Goal: Feedback & Contribution: Contribute content

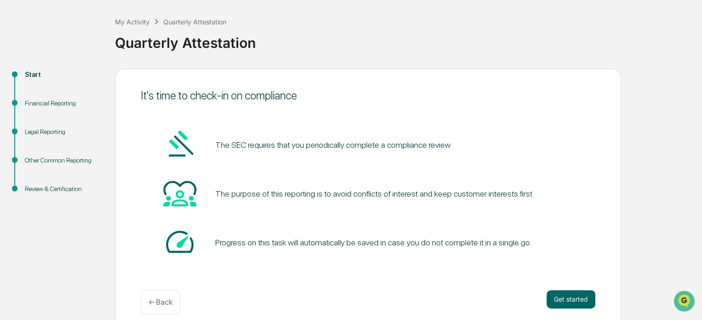
scroll to position [50, 0]
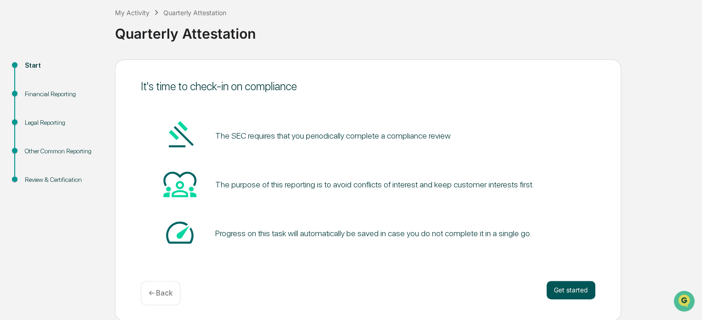
click at [570, 289] on button "Get started" at bounding box center [571, 290] width 49 height 18
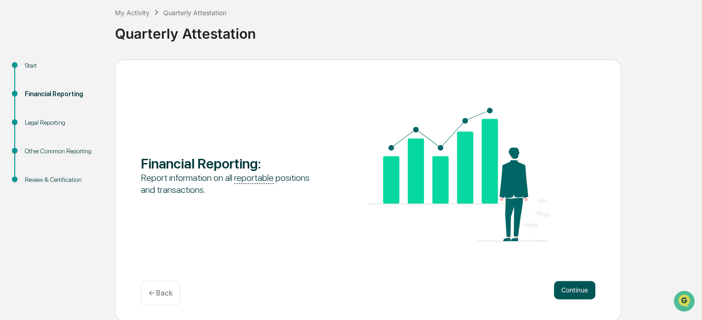
click at [577, 290] on button "Continue" at bounding box center [574, 290] width 41 height 18
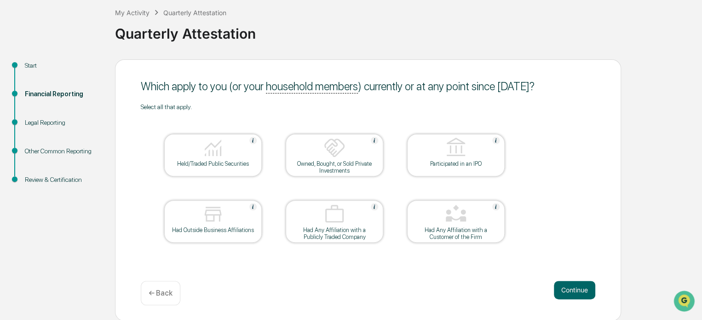
click at [185, 157] on div at bounding box center [213, 148] width 92 height 23
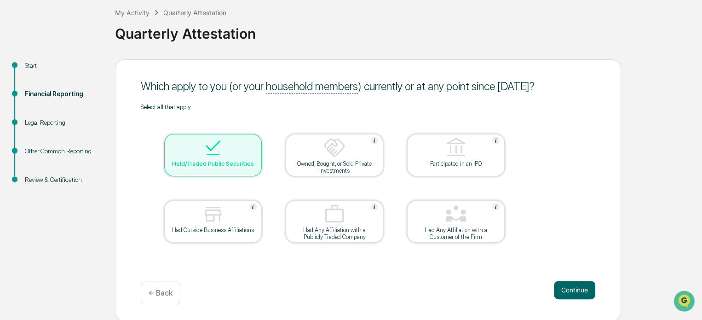
click at [199, 221] on div at bounding box center [213, 214] width 92 height 23
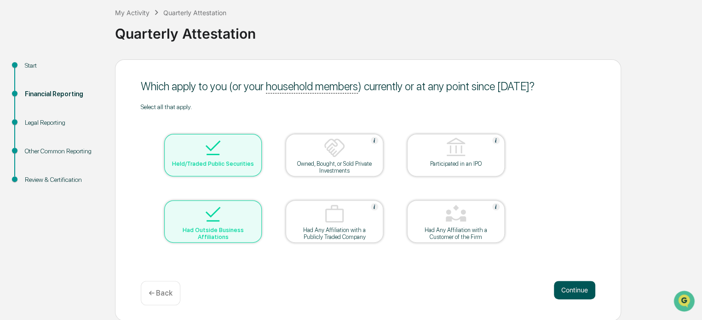
click at [572, 290] on button "Continue" at bounding box center [574, 290] width 41 height 18
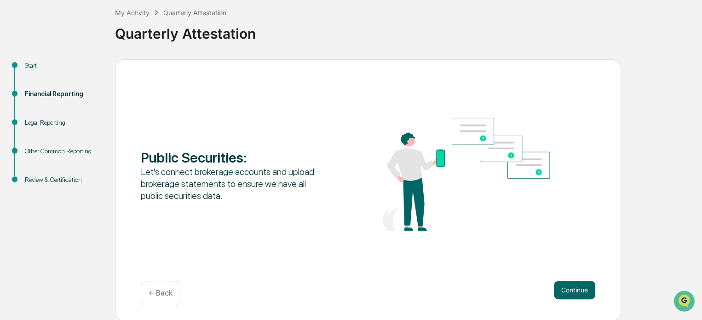
click at [564, 276] on div "Public Securities : Let's connect brokerage accounts and upload brokerage state…" at bounding box center [368, 189] width 506 height 261
click at [574, 285] on button "Continue" at bounding box center [574, 290] width 41 height 18
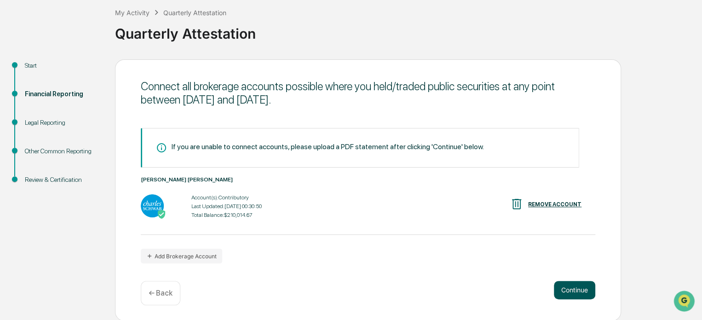
click at [568, 292] on button "Continue" at bounding box center [574, 290] width 41 height 18
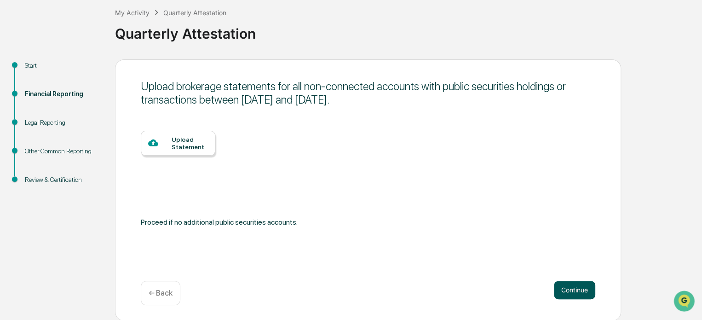
click at [583, 287] on button "Continue" at bounding box center [574, 290] width 41 height 18
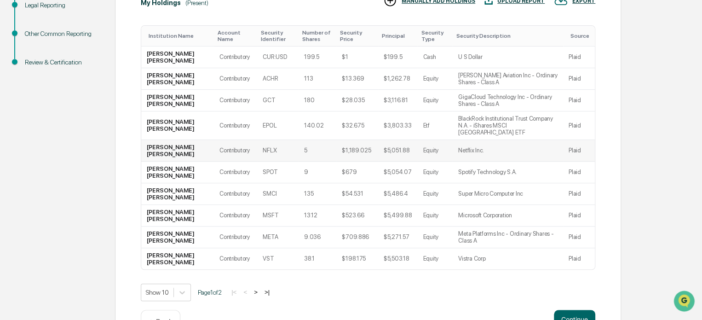
scroll to position [188, 0]
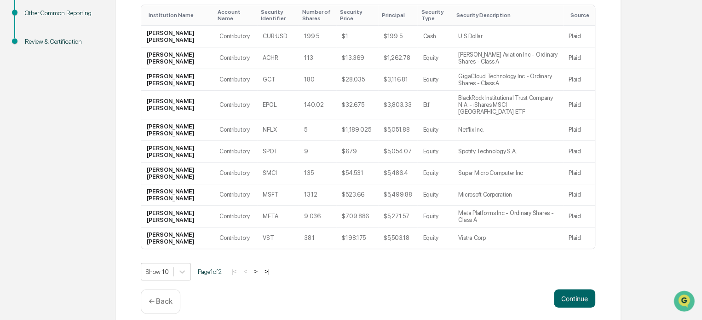
click at [260, 267] on button ">" at bounding box center [255, 271] width 9 height 8
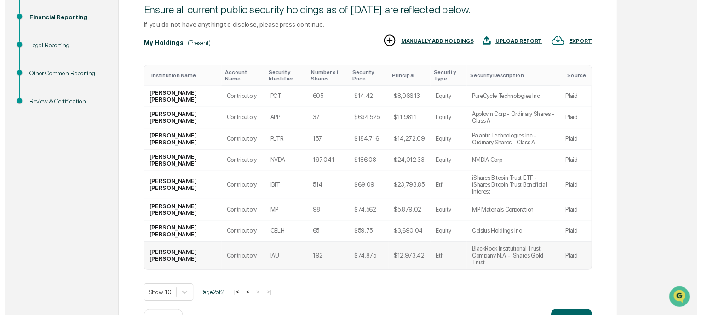
scroll to position [148, 0]
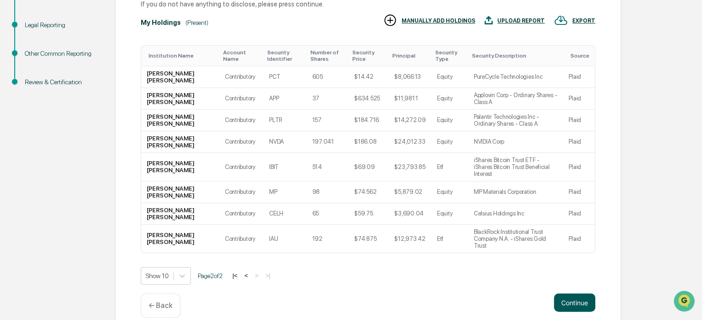
click at [581, 293] on button "Continue" at bounding box center [574, 302] width 41 height 18
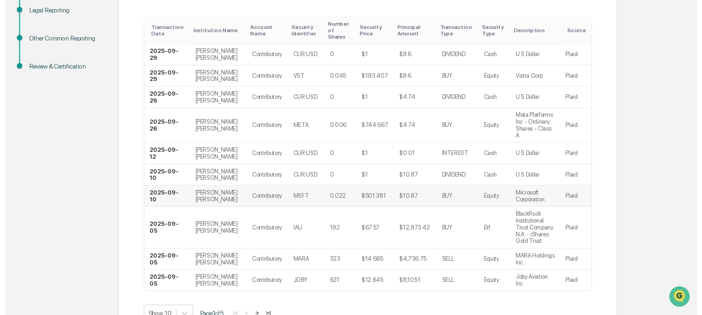
scroll to position [205, 0]
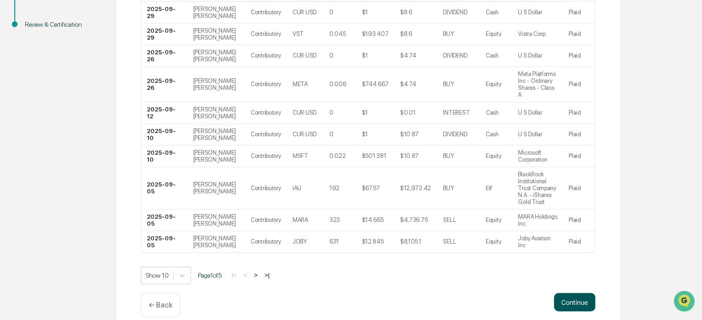
click at [573, 293] on button "Continue" at bounding box center [574, 302] width 41 height 18
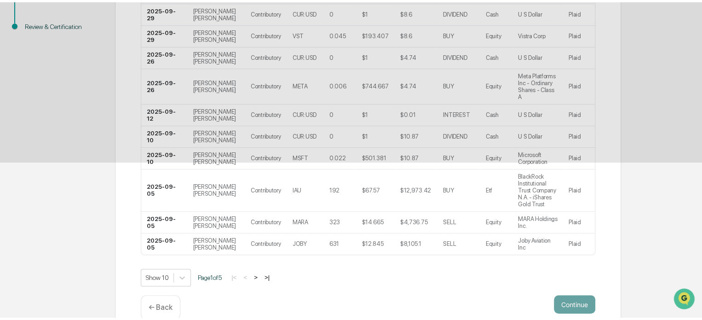
scroll to position [50, 0]
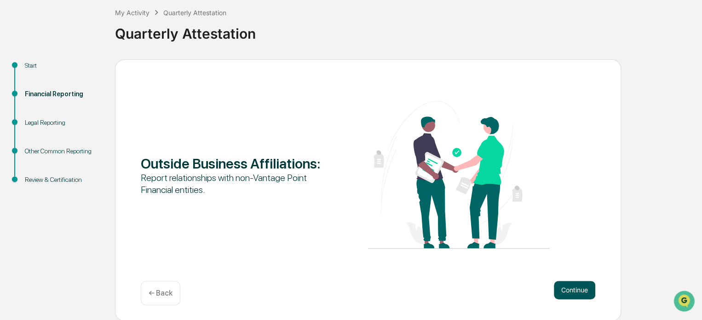
click at [578, 290] on button "Continue" at bounding box center [574, 290] width 41 height 18
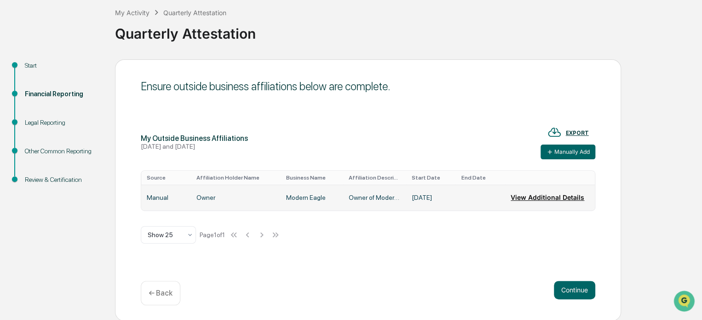
click at [556, 199] on button "View Additional Details" at bounding box center [548, 197] width 74 height 18
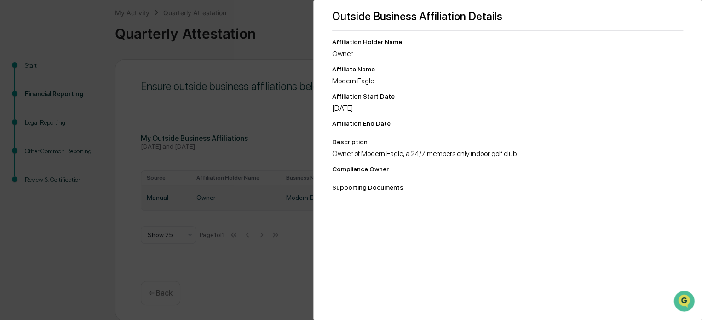
click at [268, 156] on div "Outside Business Affiliation Details Affiliation Holder Name Owner Affiliate Na…" at bounding box center [351, 160] width 702 height 320
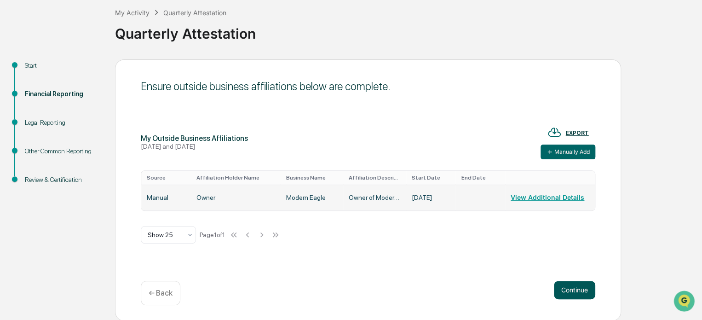
click at [580, 289] on button "Continue" at bounding box center [574, 290] width 41 height 18
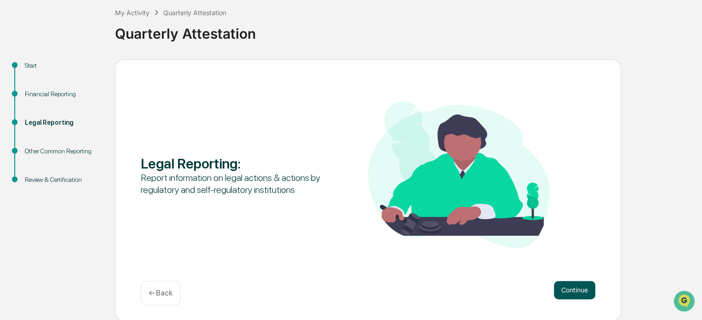
click at [575, 287] on button "Continue" at bounding box center [574, 290] width 41 height 18
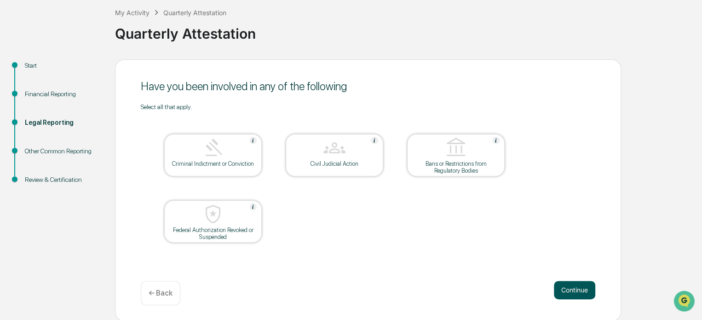
click at [563, 290] on button "Continue" at bounding box center [574, 290] width 41 height 18
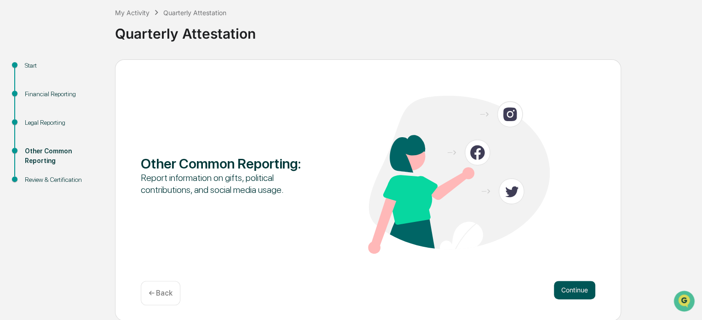
click at [584, 290] on button "Continue" at bounding box center [574, 290] width 41 height 18
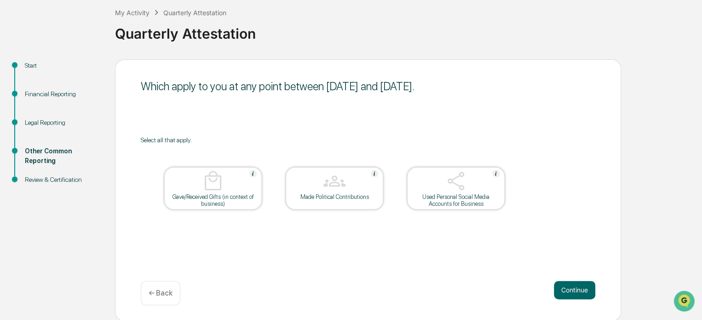
click at [455, 184] on img at bounding box center [456, 181] width 22 height 22
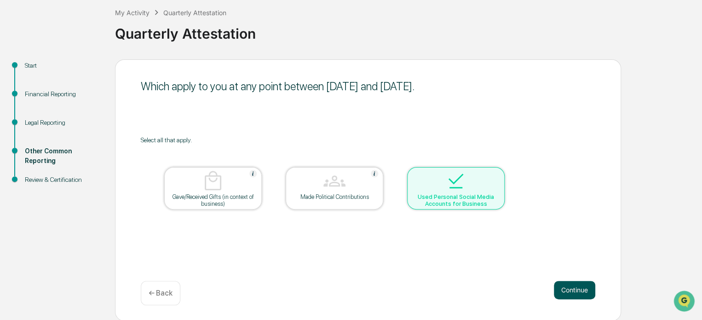
click at [587, 290] on button "Continue" at bounding box center [574, 290] width 41 height 18
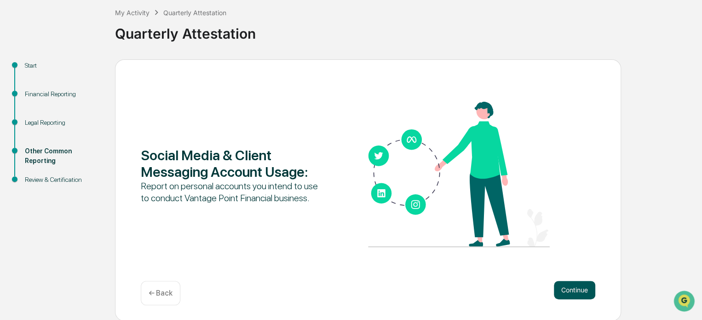
click at [573, 290] on button "Continue" at bounding box center [574, 290] width 41 height 18
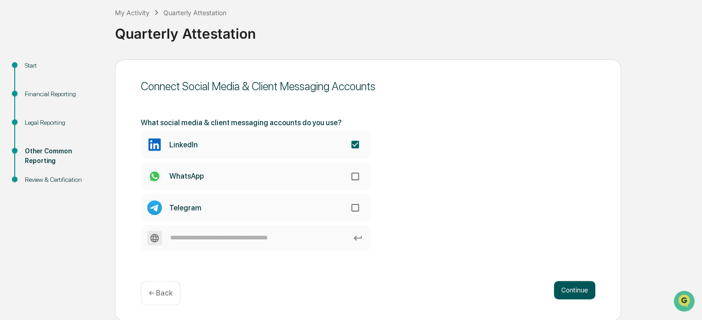
click at [572, 291] on button "Continue" at bounding box center [574, 290] width 41 height 18
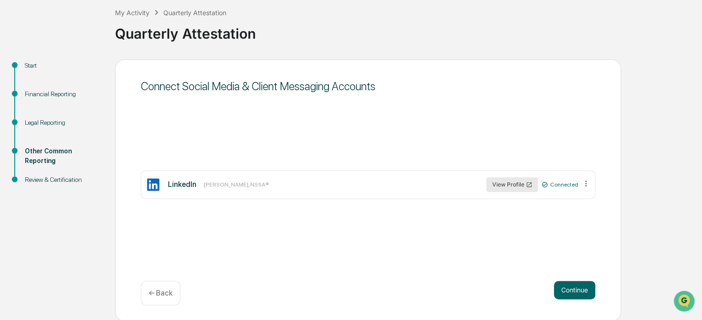
click at [525, 183] on button "View Profile" at bounding box center [513, 184] width 52 height 15
click at [578, 287] on button "Continue" at bounding box center [574, 290] width 41 height 18
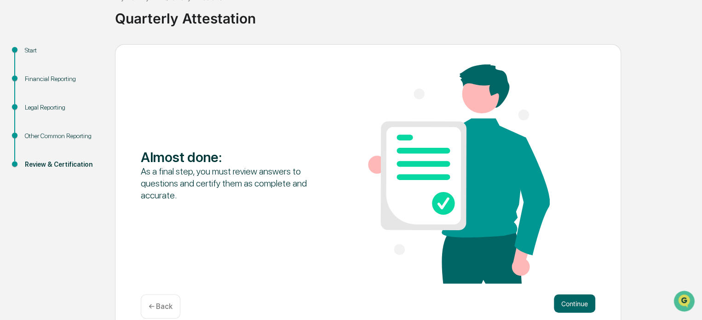
scroll to position [79, 0]
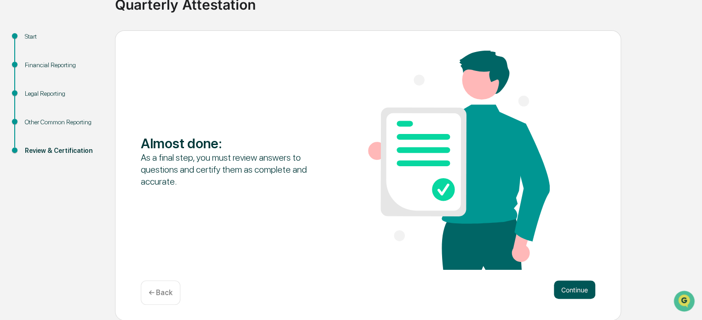
click at [566, 290] on button "Continue" at bounding box center [574, 289] width 41 height 18
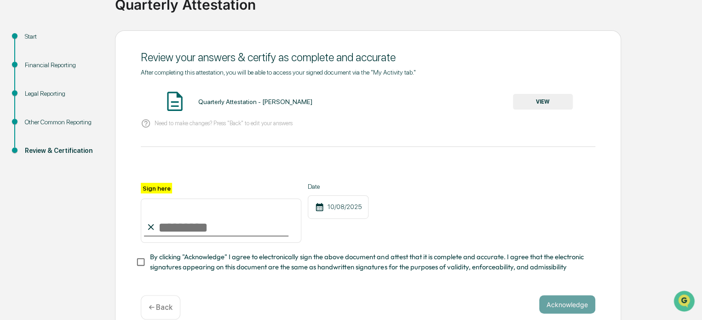
click at [184, 226] on input "Sign here" at bounding box center [221, 220] width 161 height 44
type input "**********"
click at [565, 100] on button "VIEW" at bounding box center [543, 102] width 60 height 16
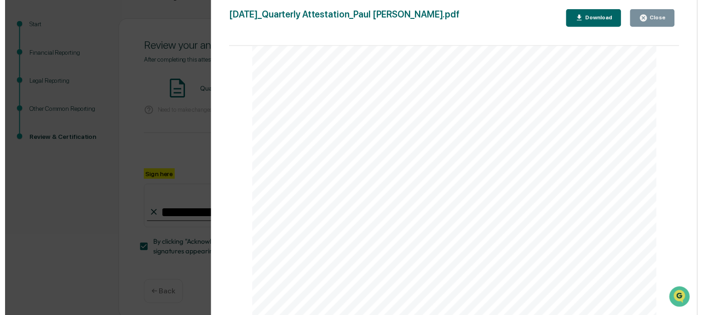
scroll to position [98, 0]
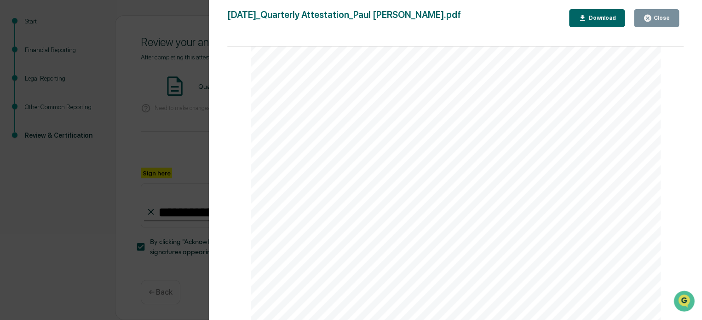
click at [655, 19] on div "Close" at bounding box center [656, 18] width 27 height 9
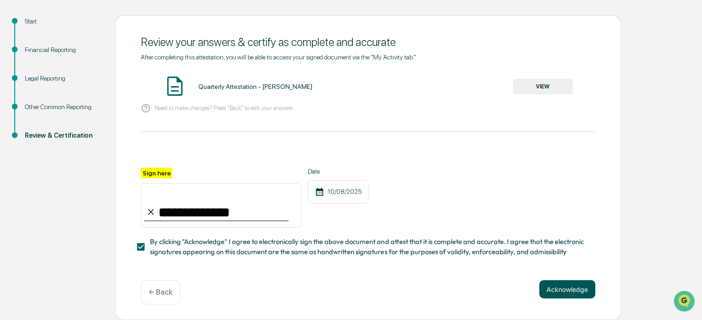
click at [568, 289] on button "Acknowledge" at bounding box center [567, 289] width 56 height 18
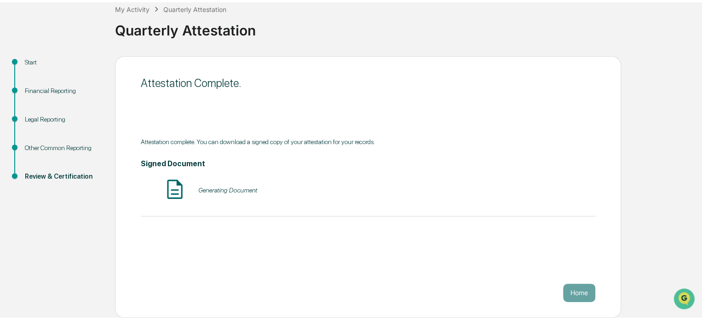
scroll to position [50, 0]
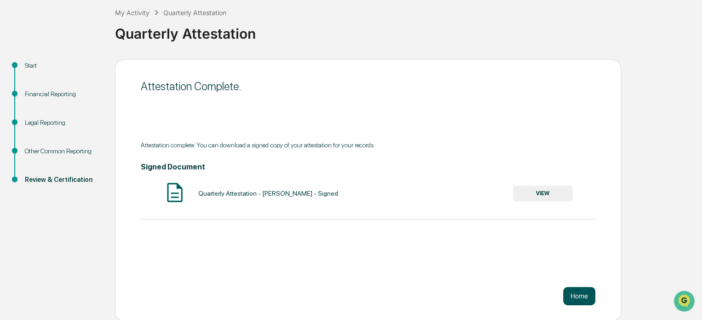
click at [581, 294] on button "Home" at bounding box center [579, 296] width 32 height 18
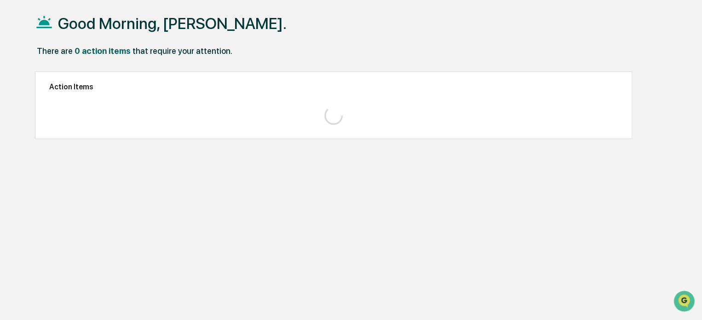
scroll to position [44, 0]
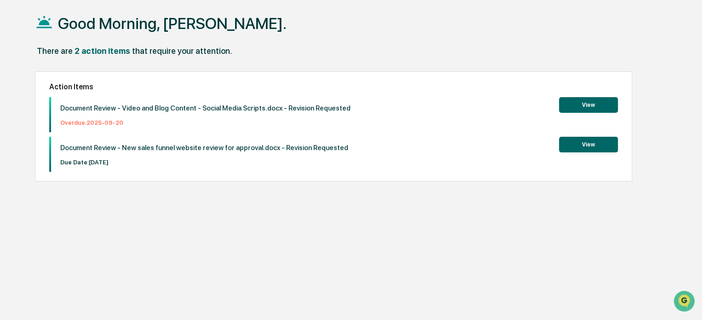
click at [575, 145] on button "View" at bounding box center [588, 145] width 59 height 16
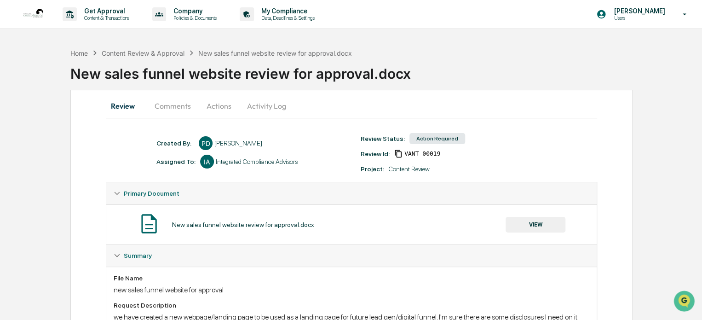
click at [164, 103] on button "Comments" at bounding box center [172, 106] width 51 height 22
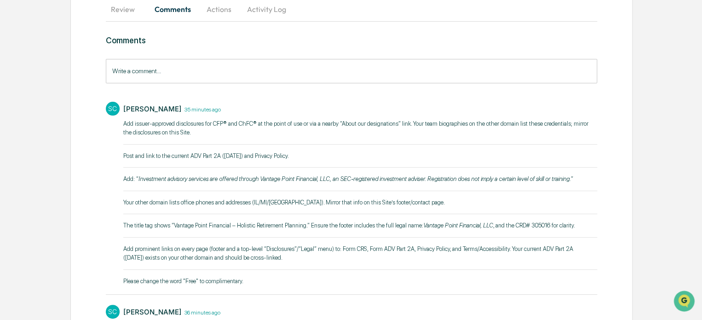
scroll to position [113, 0]
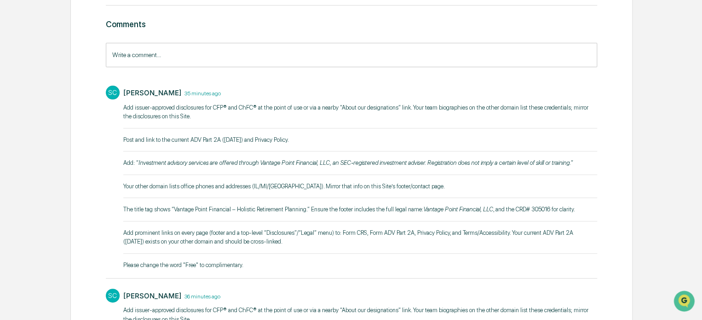
click at [166, 53] on input "Write a comment..." at bounding box center [352, 55] width 492 height 24
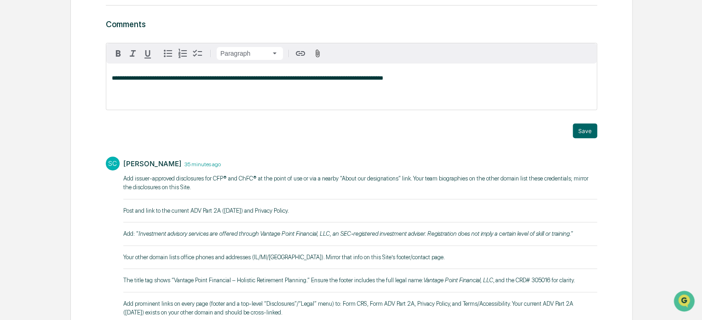
click at [343, 77] on span "**********" at bounding box center [248, 78] width 272 height 6
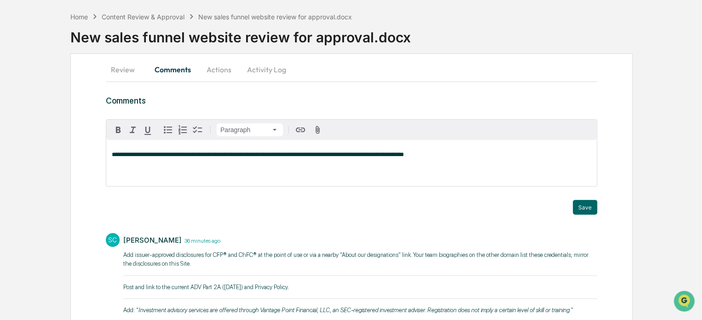
scroll to position [0, 0]
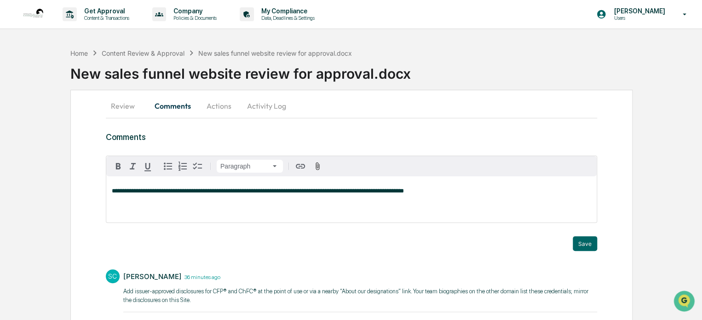
click at [419, 191] on p "**********" at bounding box center [352, 191] width 480 height 6
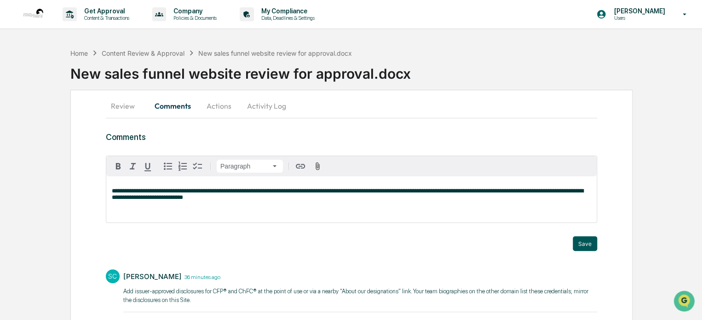
click at [582, 239] on button "Save" at bounding box center [585, 243] width 24 height 15
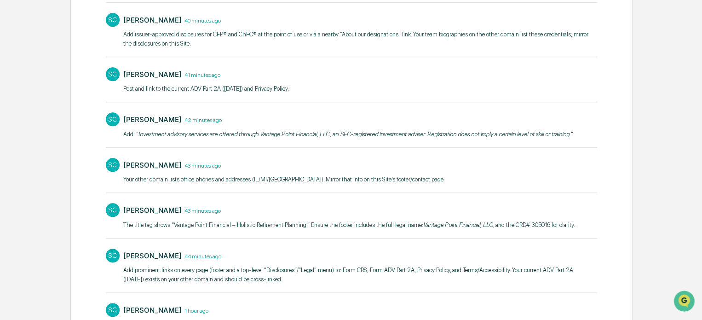
scroll to position [489, 0]
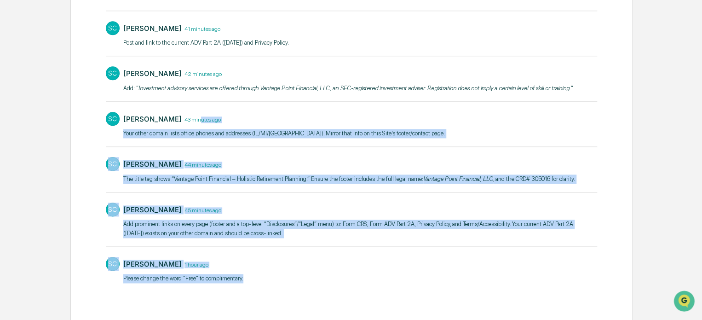
drag, startPoint x: 243, startPoint y: 277, endPoint x: 189, endPoint y: 101, distance: 183.9
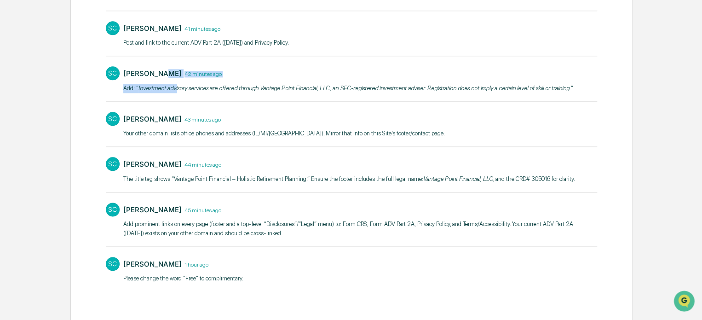
drag, startPoint x: 173, startPoint y: 83, endPoint x: 153, endPoint y: 57, distance: 32.9
click at [248, 271] on div "SC [PERSON_NAME] 1 hour ago ​Please change the word "Free" to complimentary." at bounding box center [352, 269] width 492 height 34
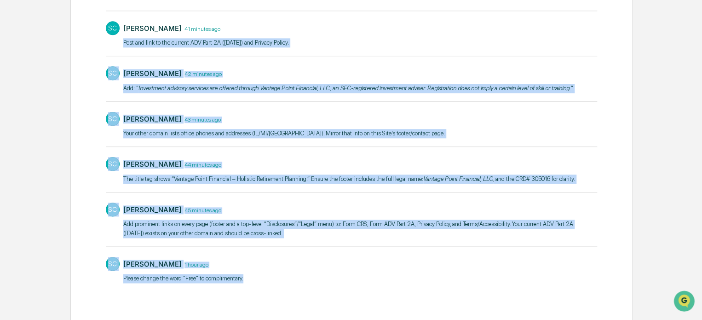
drag, startPoint x: 245, startPoint y: 276, endPoint x: 118, endPoint y: 40, distance: 268.3
click at [254, 266] on div "SC [PERSON_NAME] 1 hour ago ​Please change the word "Free" to complimentary." at bounding box center [352, 269] width 492 height 34
drag, startPoint x: 248, startPoint y: 273, endPoint x: 115, endPoint y: 44, distance: 264.6
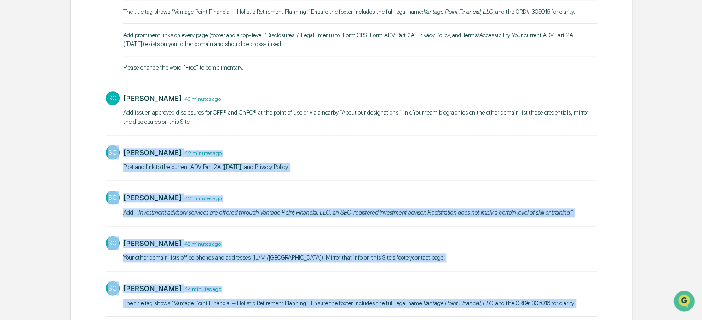
scroll to position [351, 0]
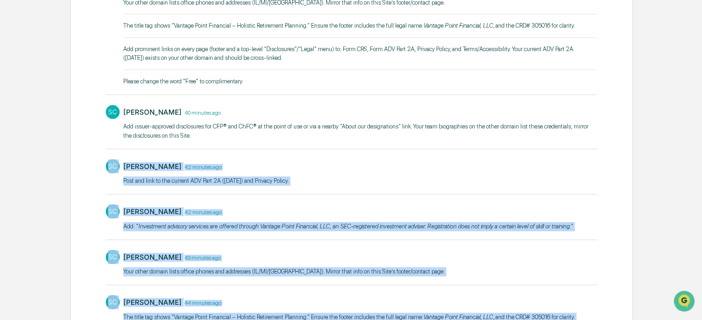
drag, startPoint x: 315, startPoint y: 183, endPoint x: 310, endPoint y: 192, distance: 10.5
click at [315, 182] on div "SC [PERSON_NAME] 42 minutes ago Post and link to the current ADV Part 2A ([DATE…" at bounding box center [352, 172] width 492 height 34
click at [264, 200] on div "SC [PERSON_NAME] 42 minutes ago Add: “ Investment advisory services are offered…" at bounding box center [352, 217] width 492 height 34
click at [229, 230] on div "[PERSON_NAME] 42 minutes ago Add: “ Investment advisory services are offered th…" at bounding box center [348, 218] width 450 height 29
click at [230, 225] on em "Investment advisory services are offered through Vantage Point Financial, LLC, …" at bounding box center [355, 226] width 433 height 7
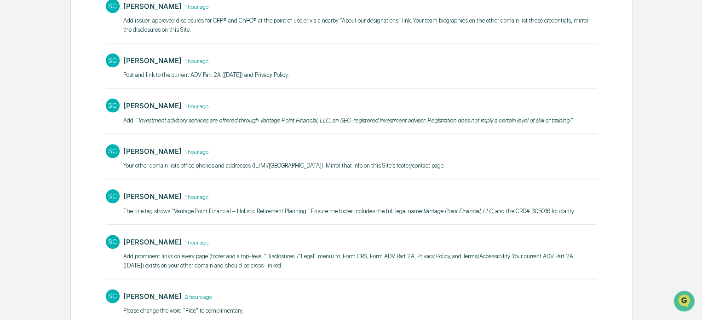
scroll to position [443, 0]
